Goal: Navigation & Orientation: Find specific page/section

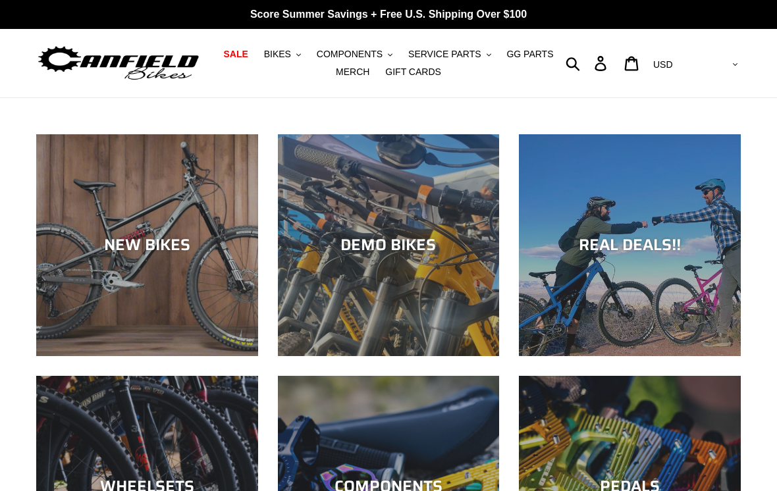
click at [281, 47] on button "BIKES .cls-1{fill:#231f20}" at bounding box center [282, 54] width 50 height 18
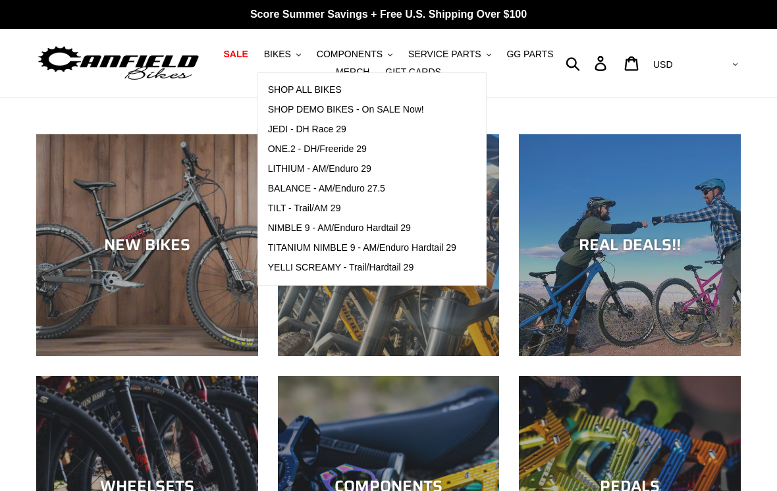
click at [294, 209] on span "TILT - Trail/AM 29" at bounding box center [304, 208] width 73 height 11
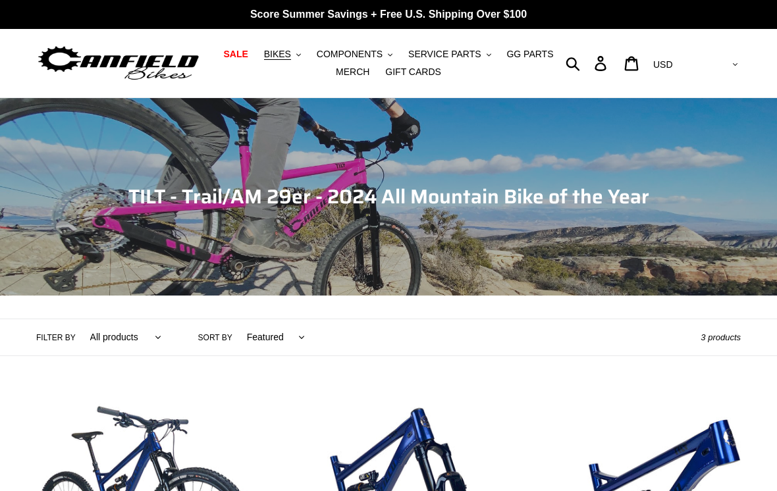
click at [279, 51] on span "BIKES" at bounding box center [277, 54] width 27 height 11
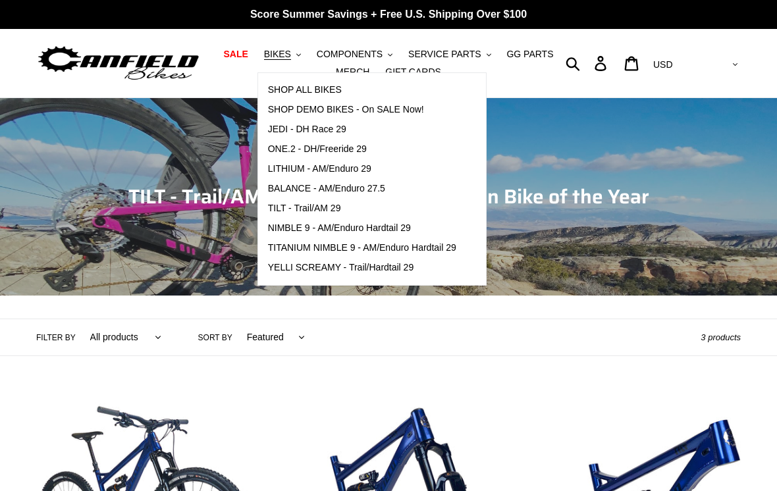
click at [292, 86] on span "SHOP ALL BIKES" at bounding box center [305, 89] width 74 height 11
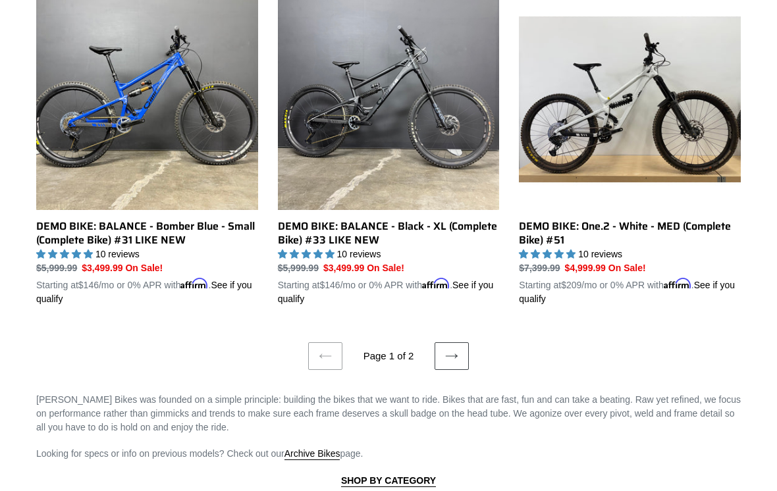
scroll to position [2689, 0]
click at [448, 355] on link "Next page" at bounding box center [451, 357] width 34 height 28
